Goal: Information Seeking & Learning: Learn about a topic

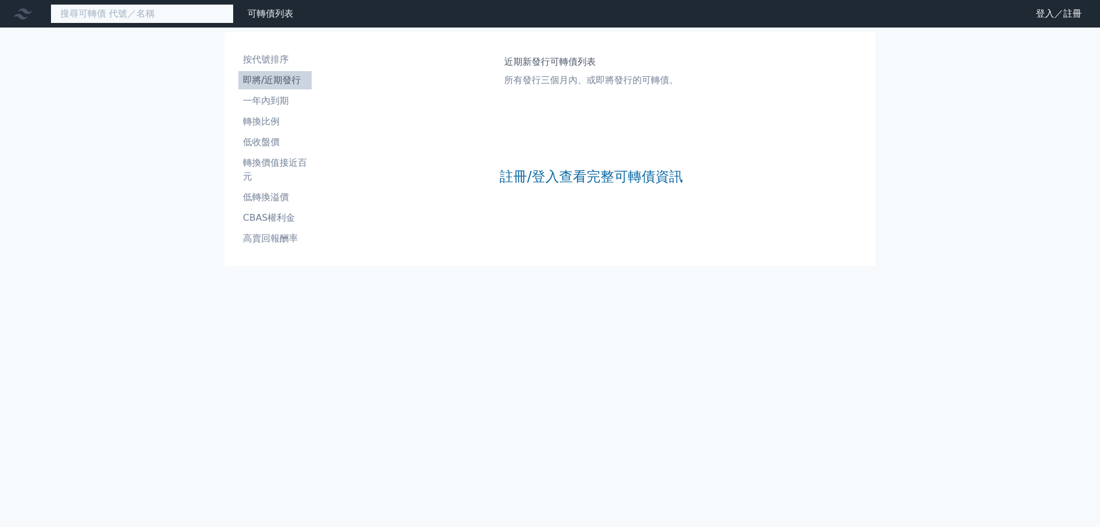
click at [110, 17] on input at bounding box center [141, 13] width 183 height 19
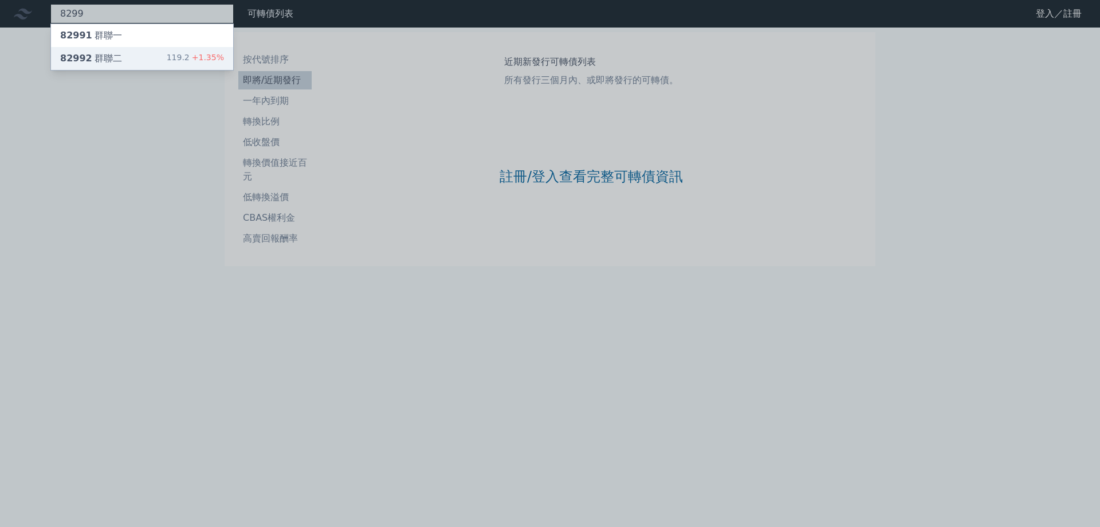
type input "8299"
click at [148, 58] on div "82992 群聯二 119.2 +1.35%" at bounding box center [142, 58] width 182 height 23
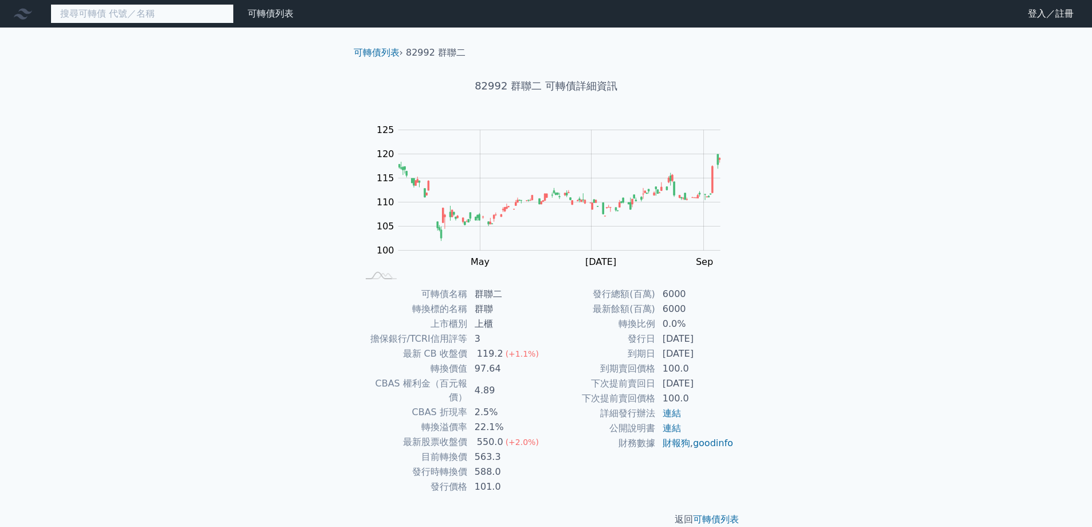
click at [119, 17] on input at bounding box center [141, 13] width 183 height 19
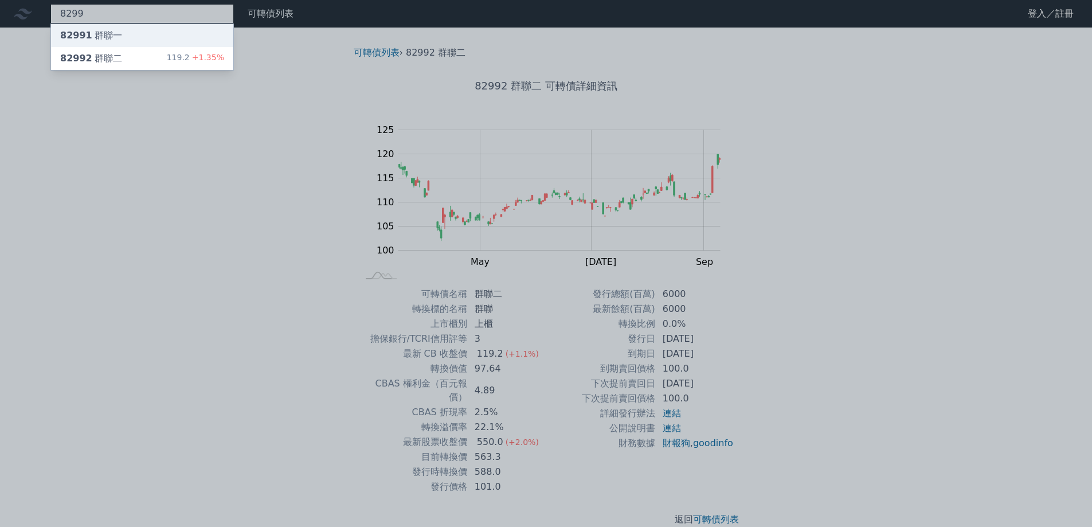
type input "8299"
click at [127, 28] on div "82991 群聯一" at bounding box center [142, 35] width 182 height 23
